Goal: Task Accomplishment & Management: Use online tool/utility

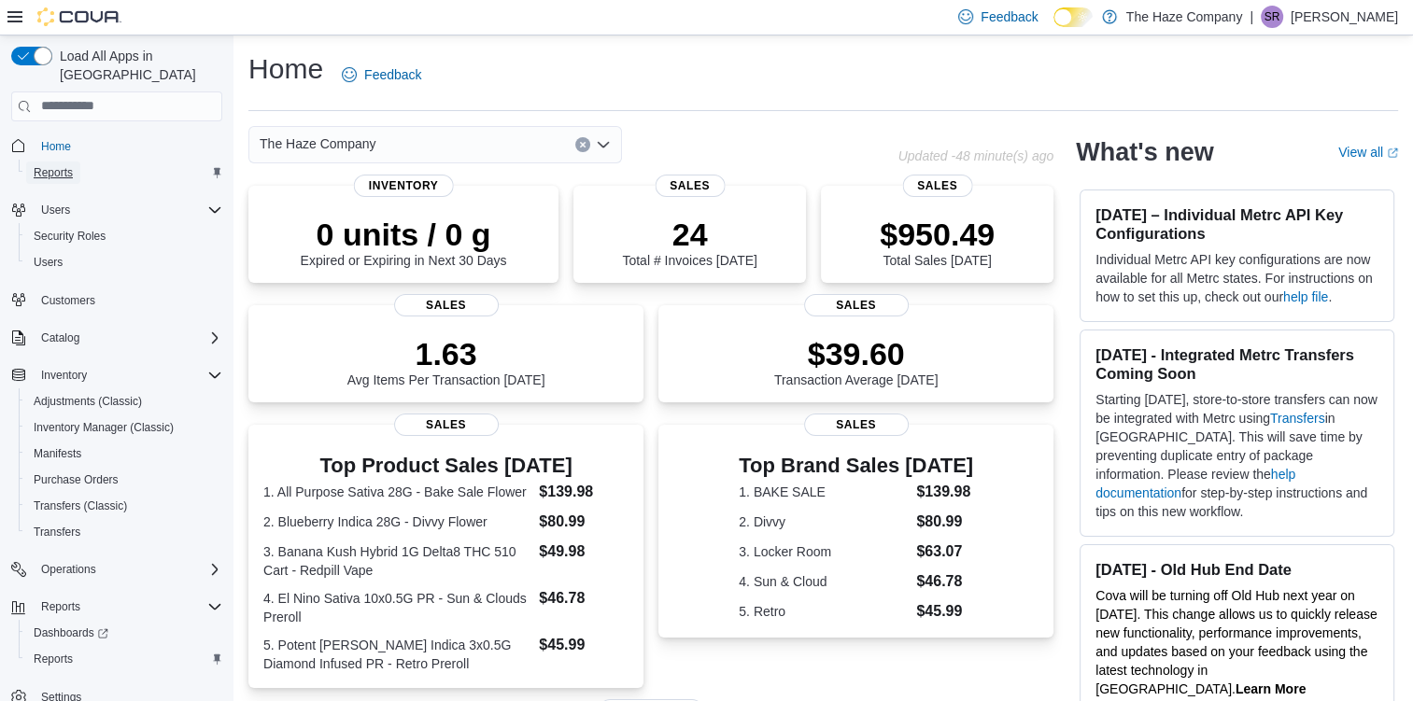
click at [42, 165] on span "Reports" at bounding box center [53, 172] width 39 height 15
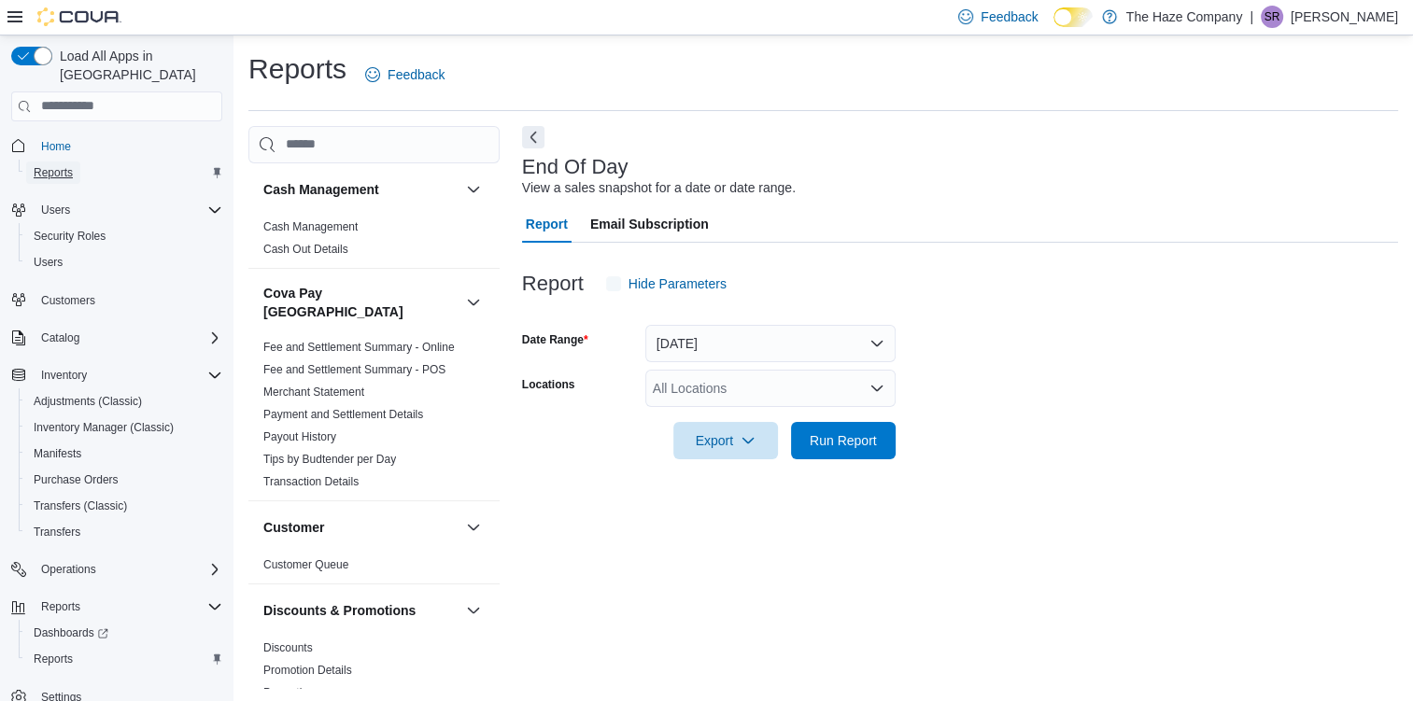
scroll to position [2, 0]
click at [835, 429] on span "Run Report" at bounding box center [843, 438] width 67 height 19
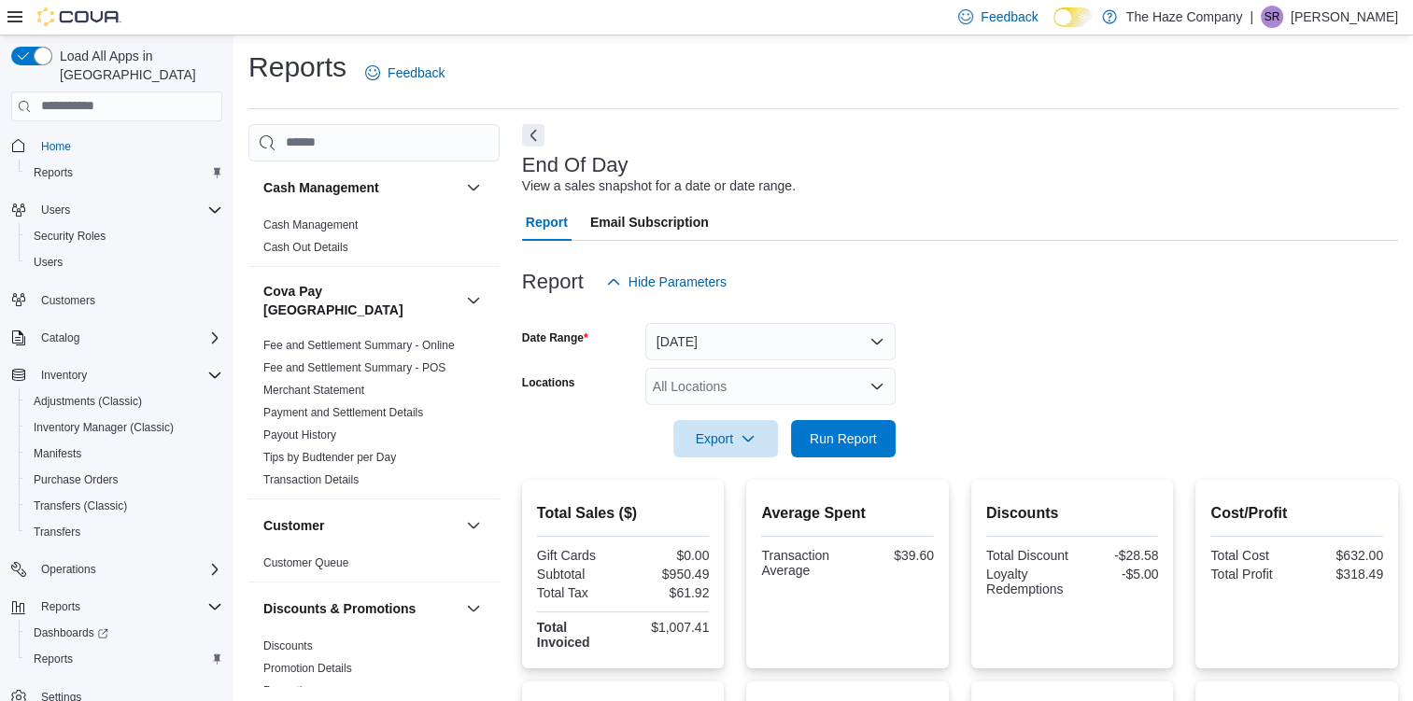
scroll to position [405, 0]
